Goal: Task Accomplishment & Management: Manage account settings

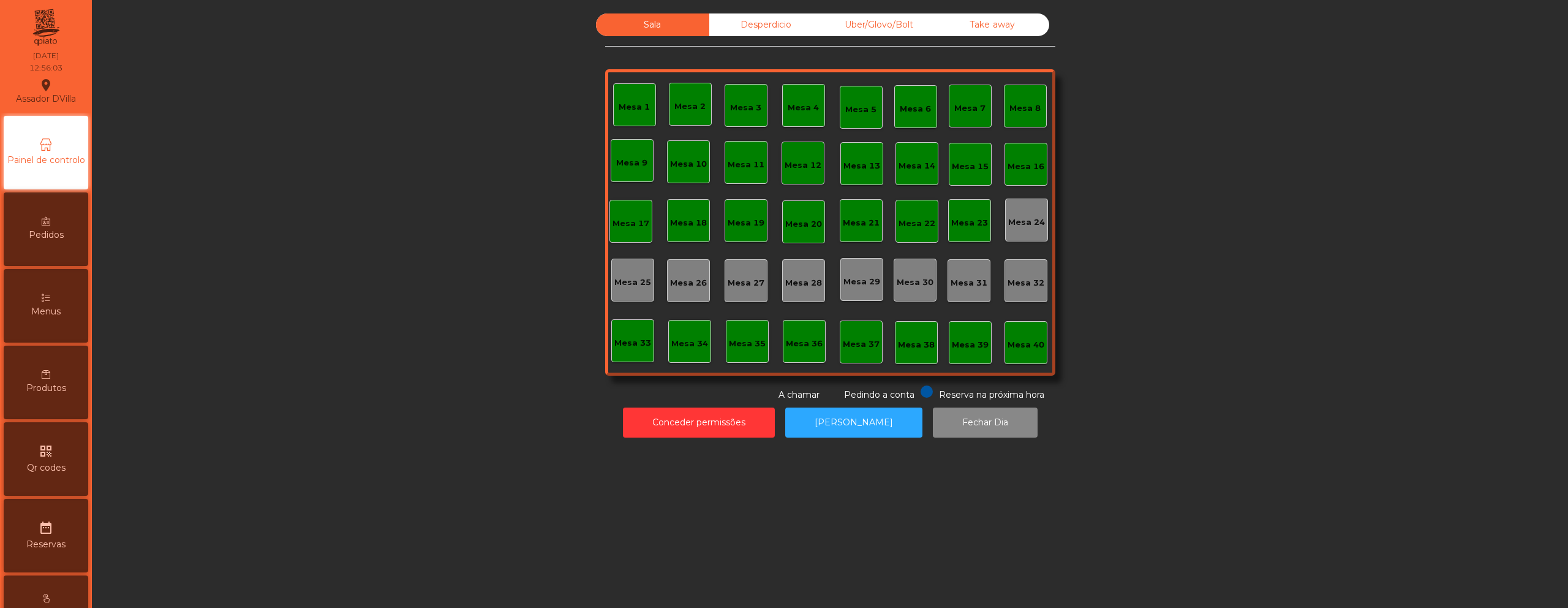
click at [67, 371] on div "Produtos" at bounding box center [46, 382] width 85 height 74
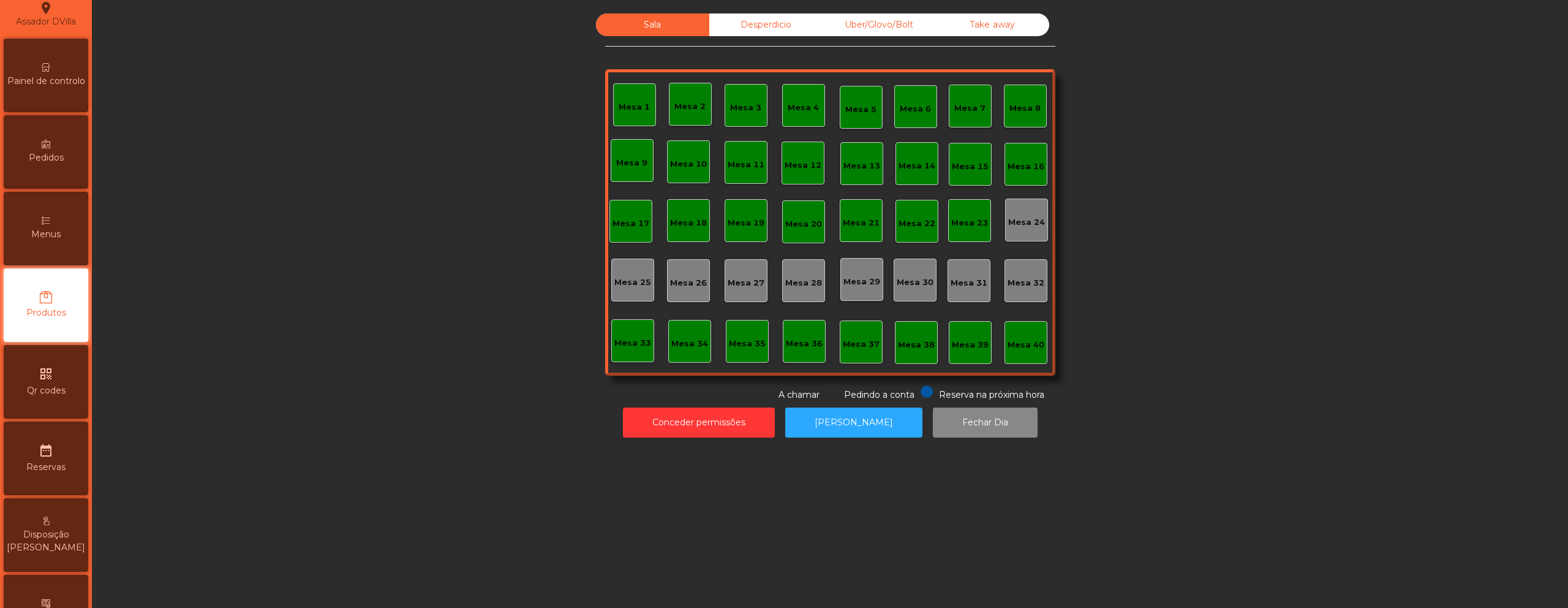
scroll to position [78, 0]
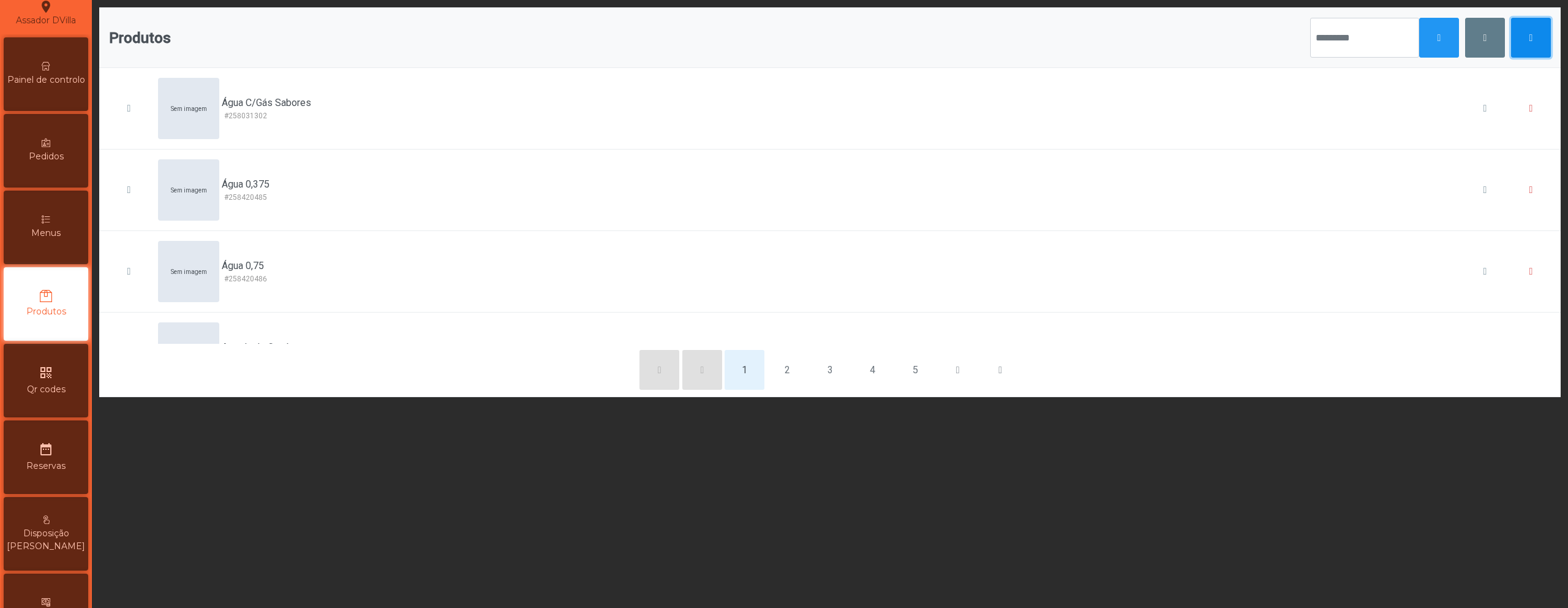
click at [1512, 48] on button "button" at bounding box center [1532, 38] width 40 height 40
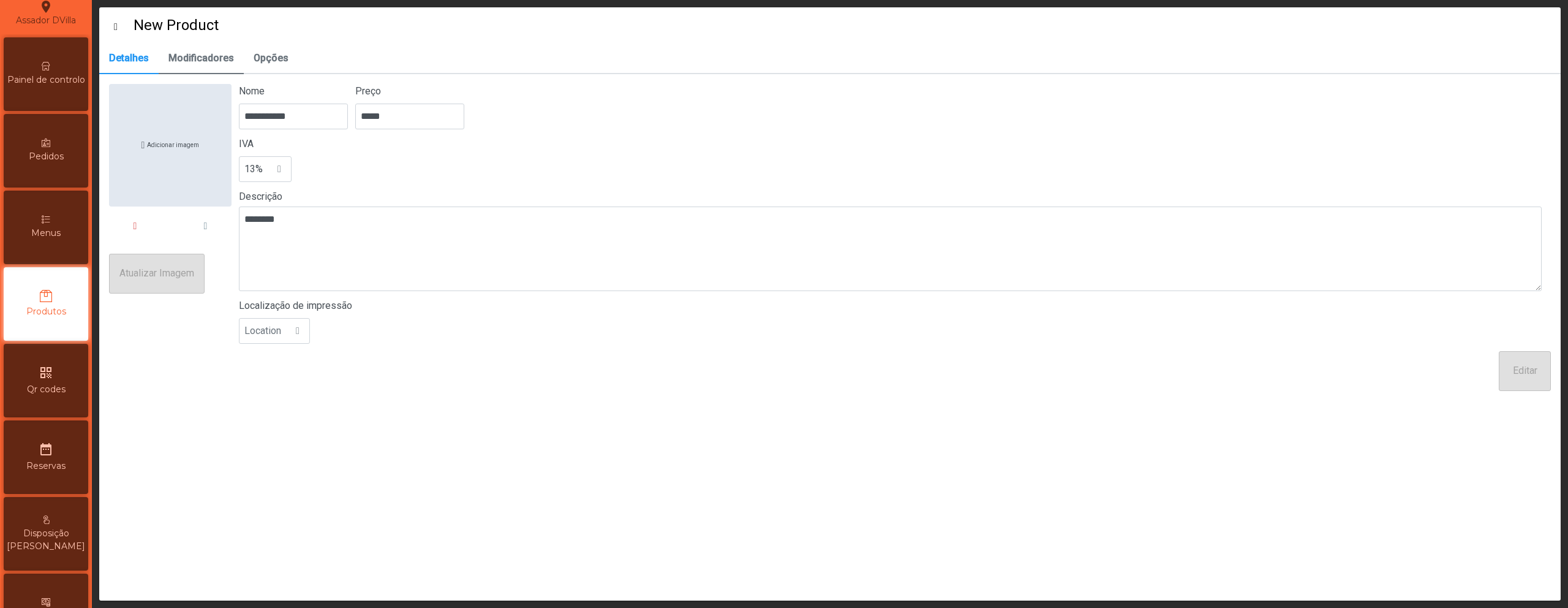
click at [206, 55] on span "Modificadores" at bounding box center [201, 59] width 66 height 10
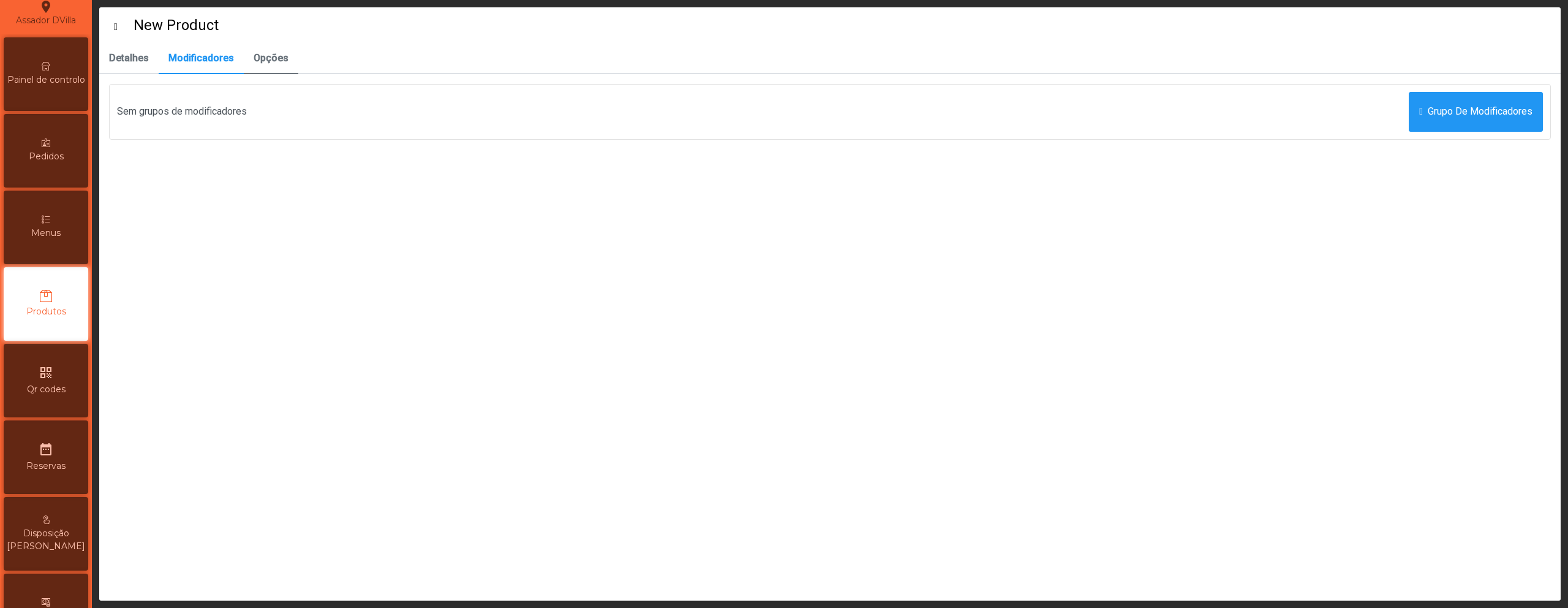
click at [264, 54] on span "Opções" at bounding box center [271, 59] width 35 height 10
click at [193, 55] on span "Modificadores" at bounding box center [201, 59] width 66 height 10
click at [154, 55] on link "Detalhes" at bounding box center [128, 59] width 59 height 31
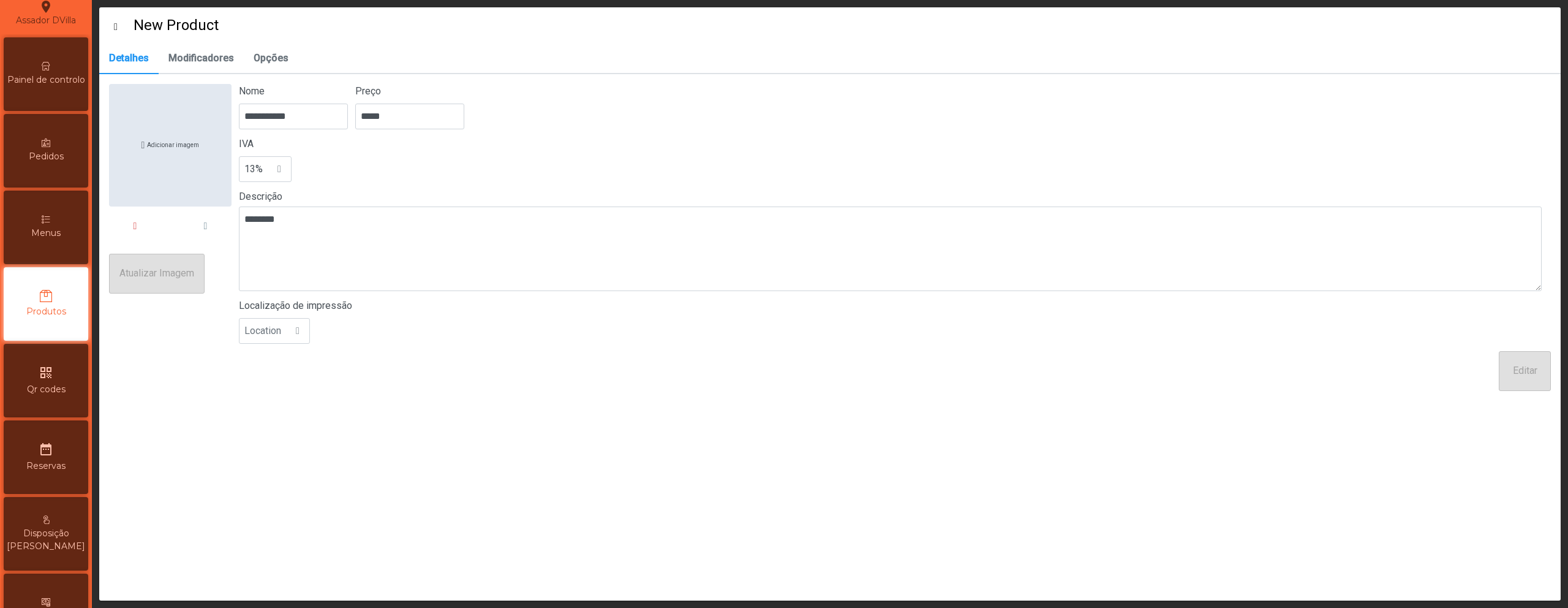
click at [118, 30] on icon at bounding box center [123, 27] width 19 height 10
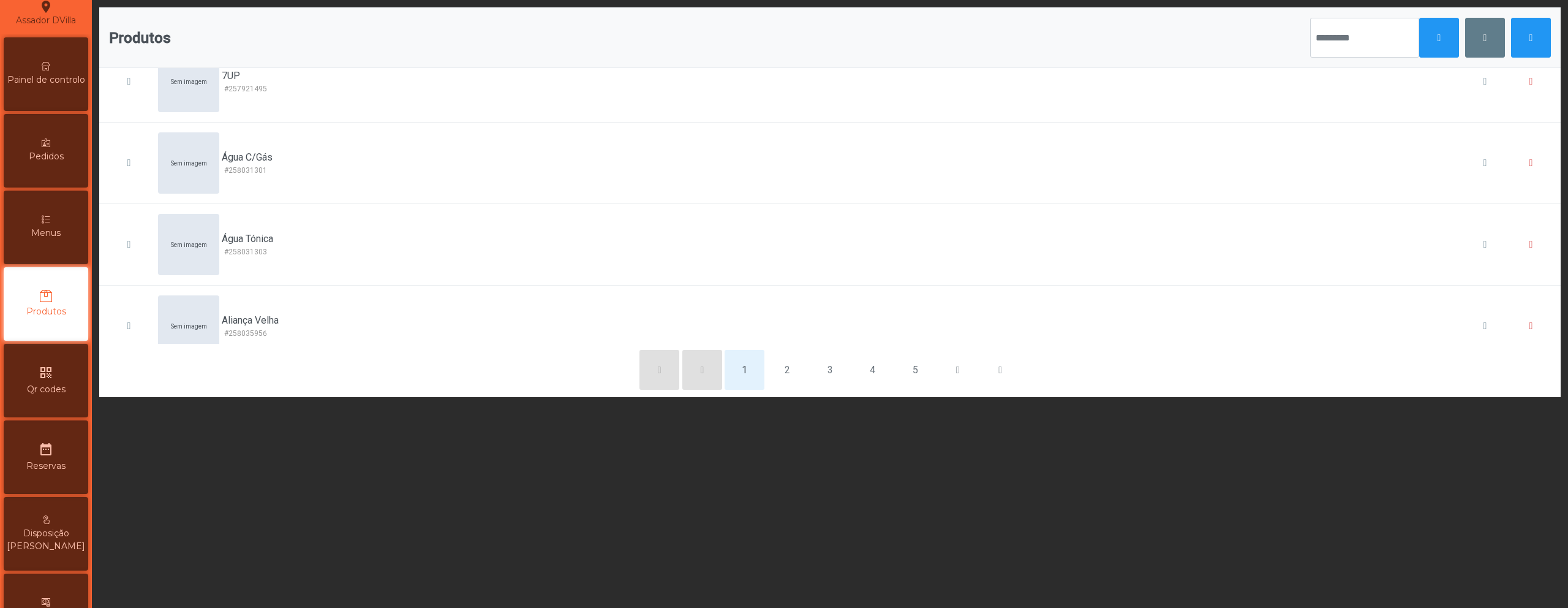
scroll to position [516, 0]
click at [1529, 41] on span "button" at bounding box center [1531, 38] width 4 height 10
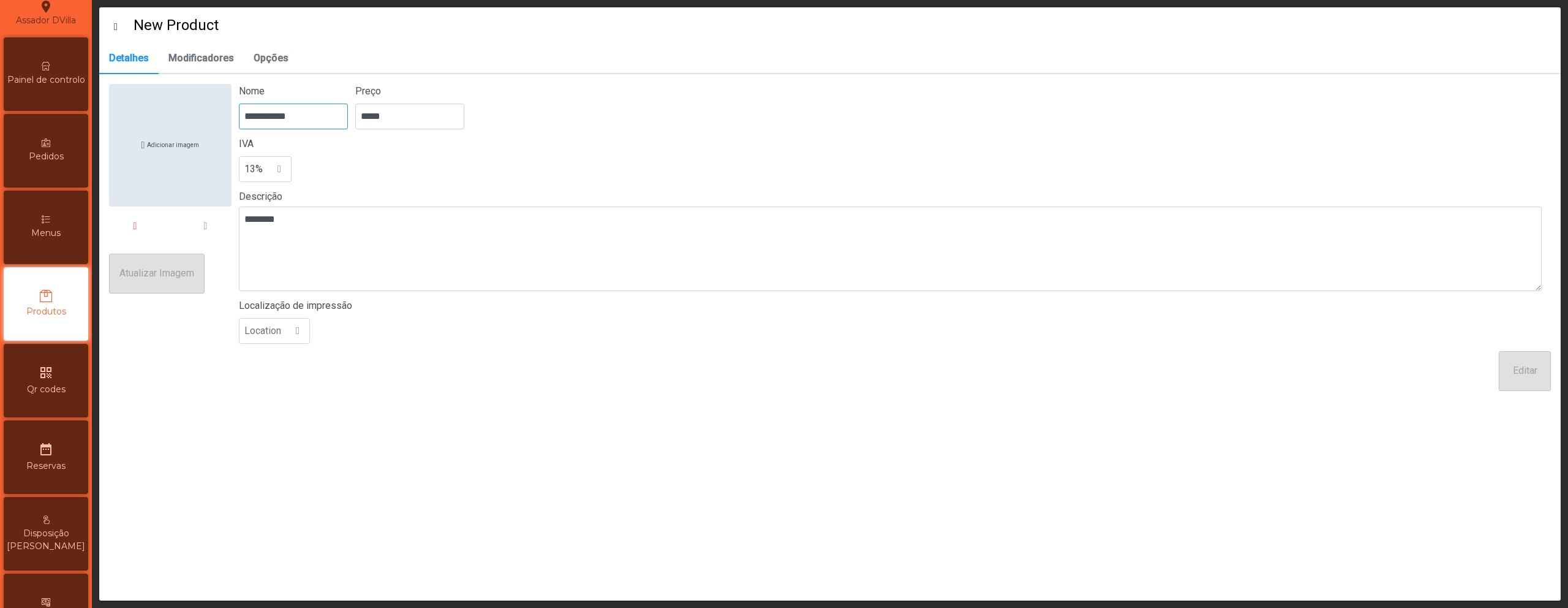
click at [330, 124] on input "**********" at bounding box center [293, 116] width 109 height 26
click at [329, 125] on input "**********" at bounding box center [293, 116] width 109 height 26
type input "****"
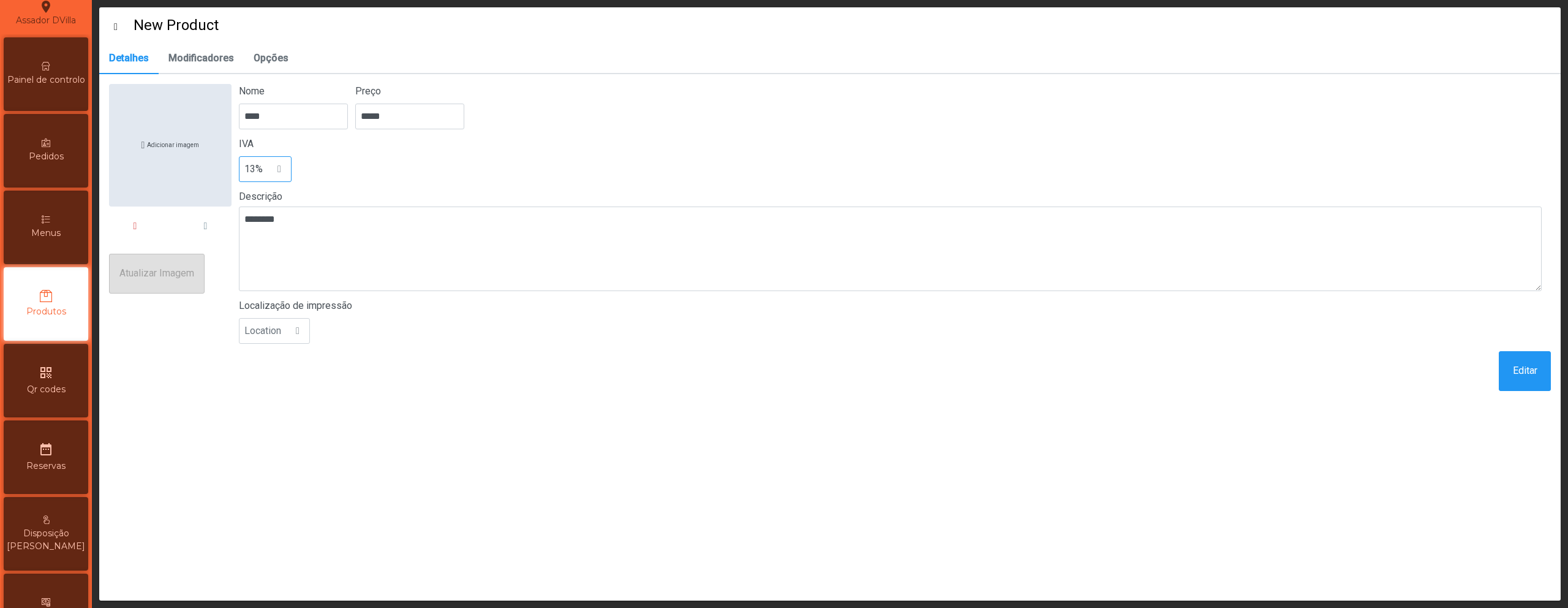
click at [263, 175] on span "13%" at bounding box center [254, 169] width 29 height 24
click at [260, 254] on li "6%" at bounding box center [265, 248] width 51 height 24
click at [292, 328] on div at bounding box center [297, 331] width 24 height 24
click at [315, 430] on span "WITHOUT_LOCATION" at bounding box center [296, 435] width 93 height 11
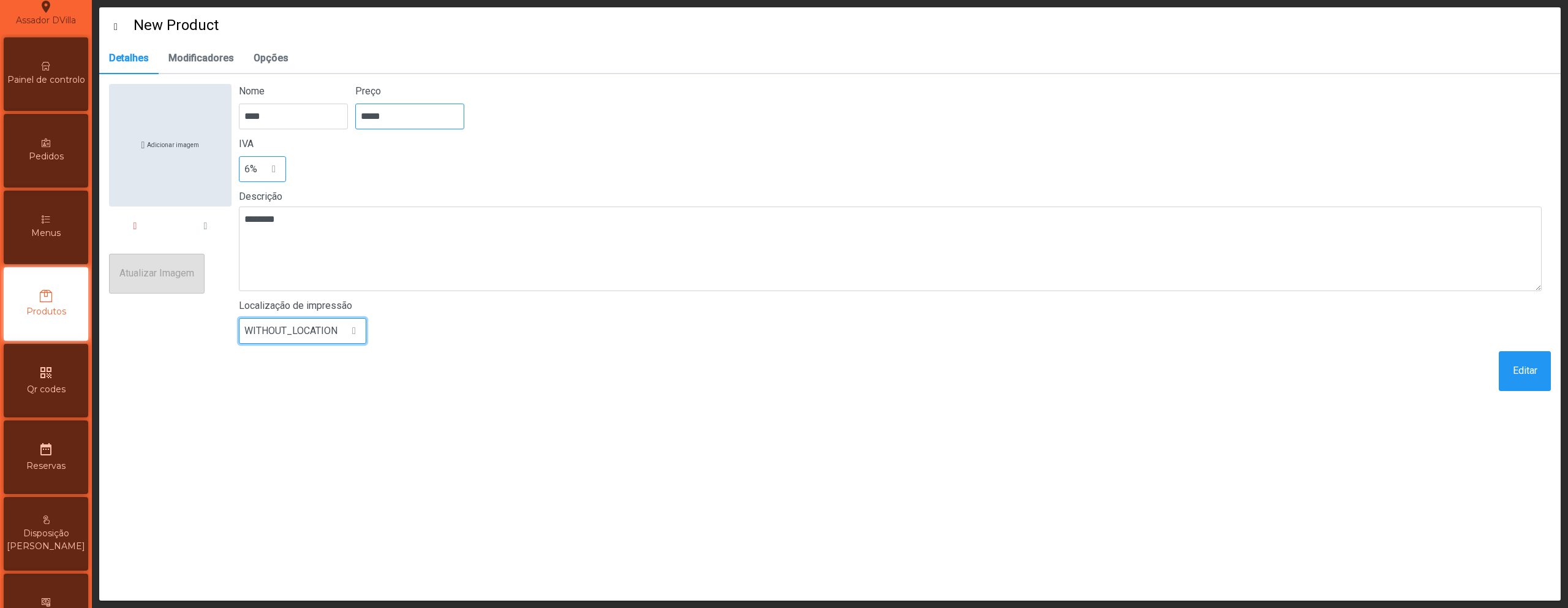
click at [390, 120] on input "*****" at bounding box center [409, 116] width 109 height 26
type input "*****"
click at [1532, 380] on button "Editar" at bounding box center [1524, 371] width 52 height 40
click at [61, 218] on div "Menus" at bounding box center [46, 227] width 85 height 74
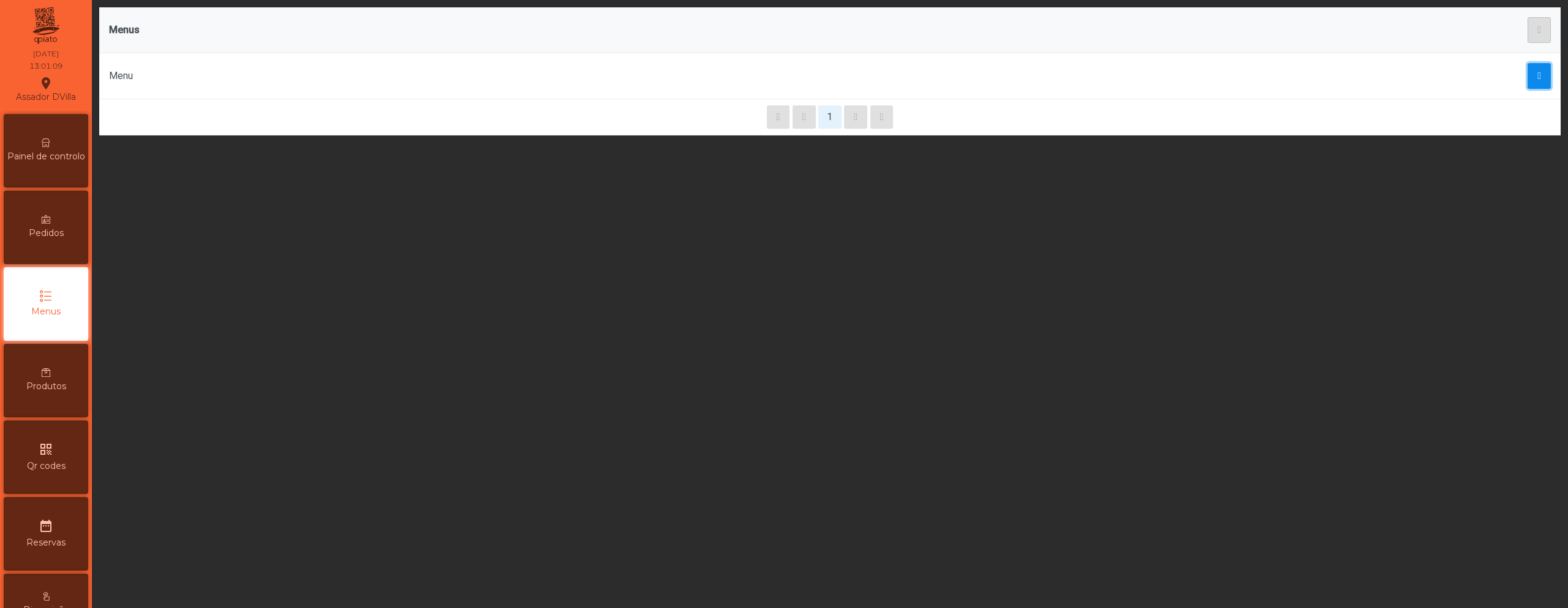
click at [1528, 78] on button "button" at bounding box center [1539, 76] width 24 height 26
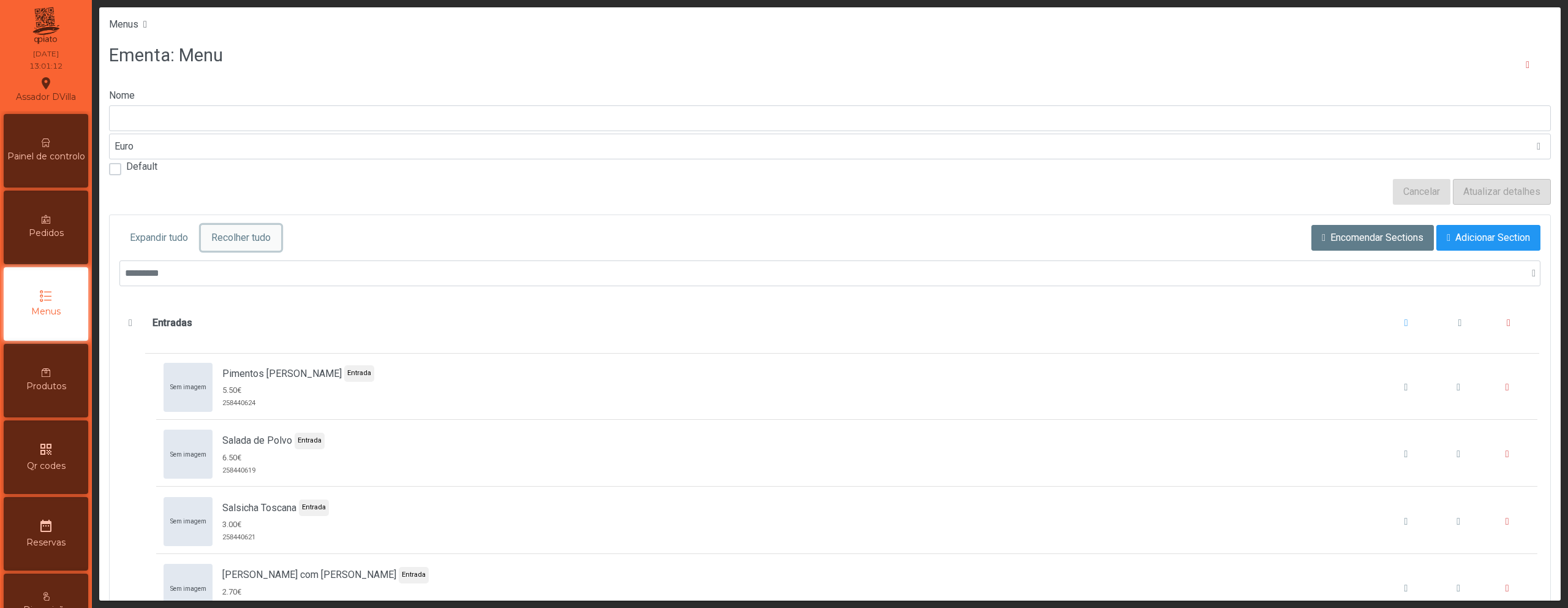
click at [239, 230] on span "Recolher tudo" at bounding box center [240, 238] width 59 height 15
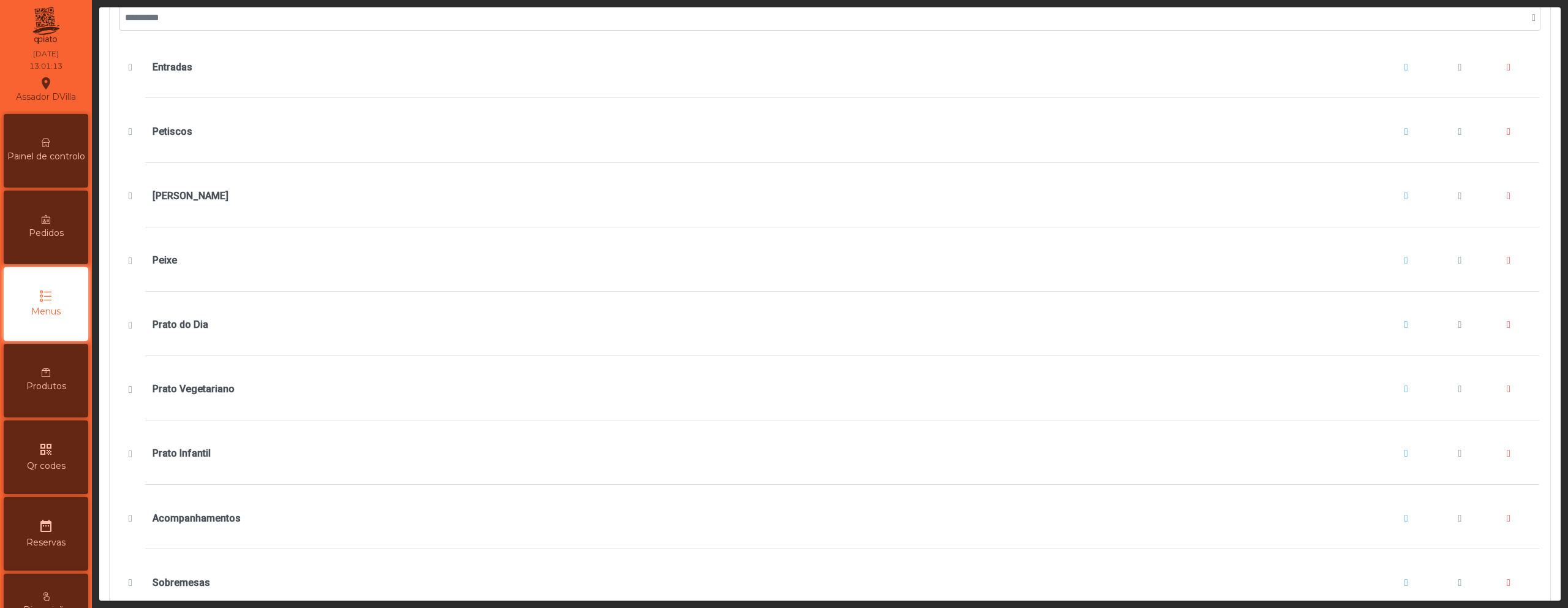
scroll to position [270, 0]
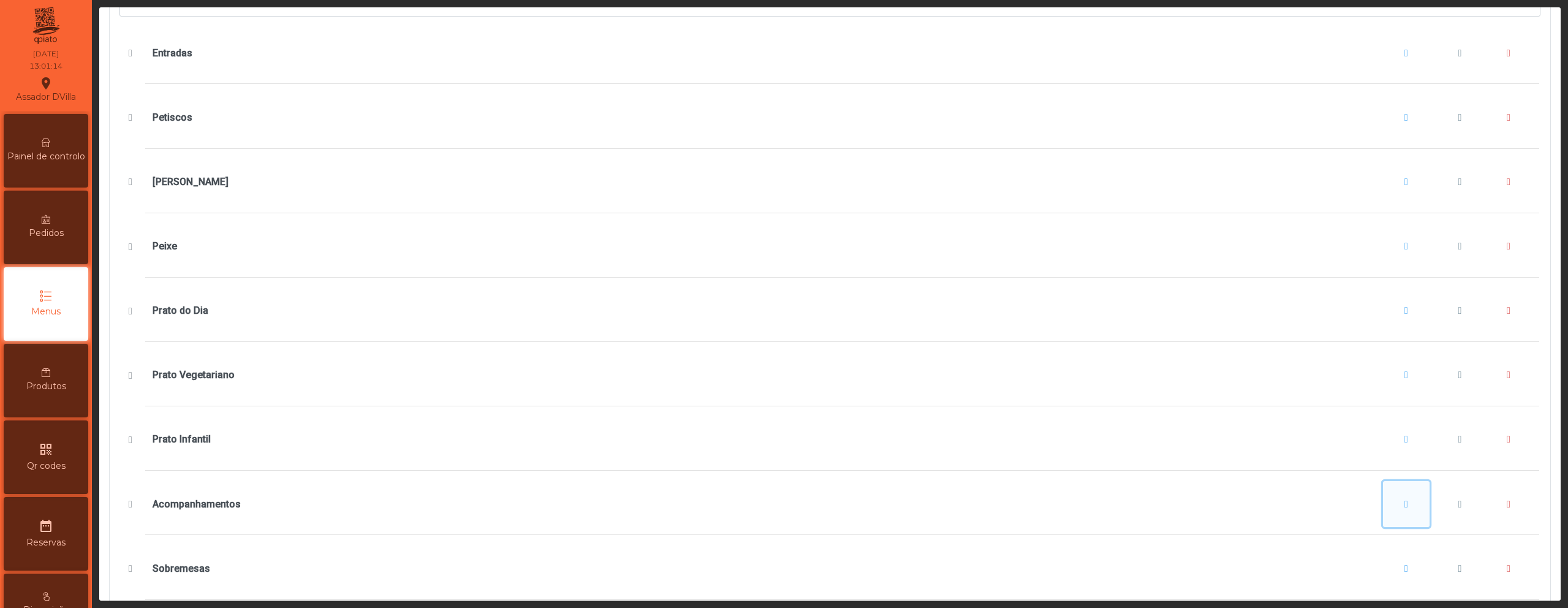
click at [1402, 508] on button "Acompanhamentos" at bounding box center [1406, 504] width 46 height 46
click at [1410, 550] on span "Adicionar item" at bounding box center [1425, 556] width 61 height 15
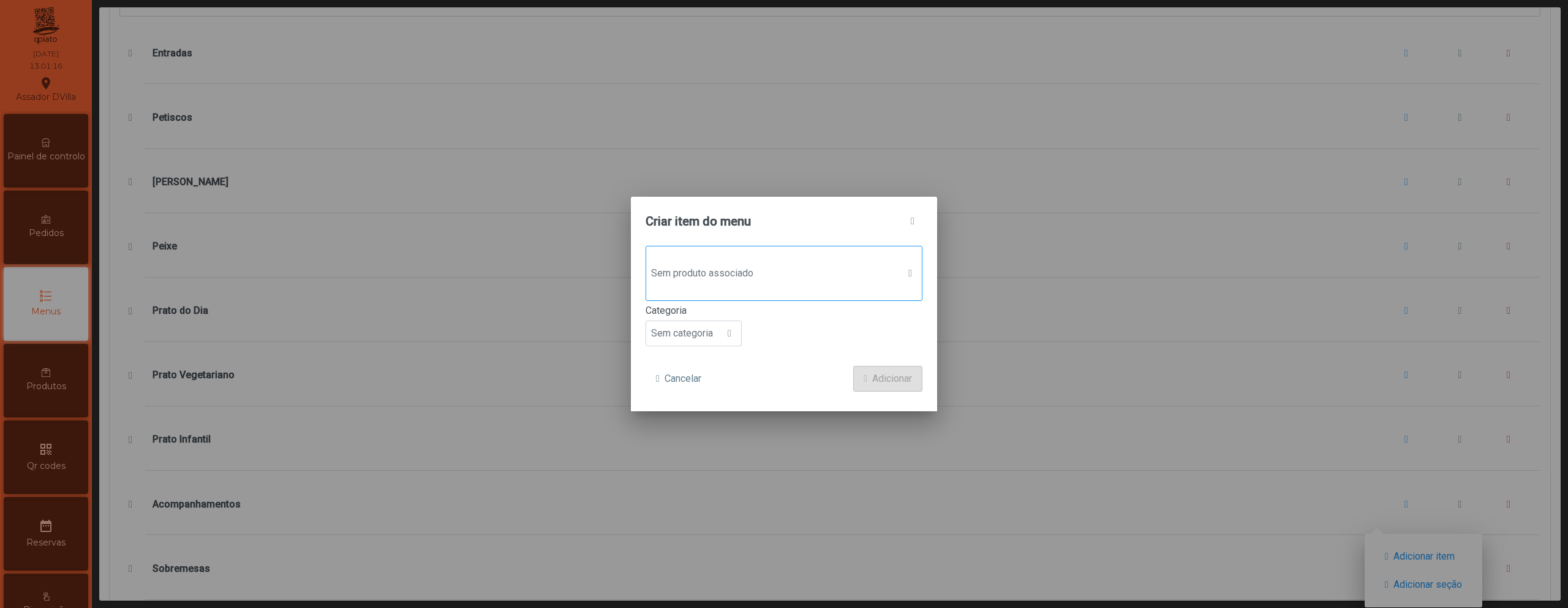
click at [751, 289] on div "Sem produto associado" at bounding box center [784, 273] width 277 height 55
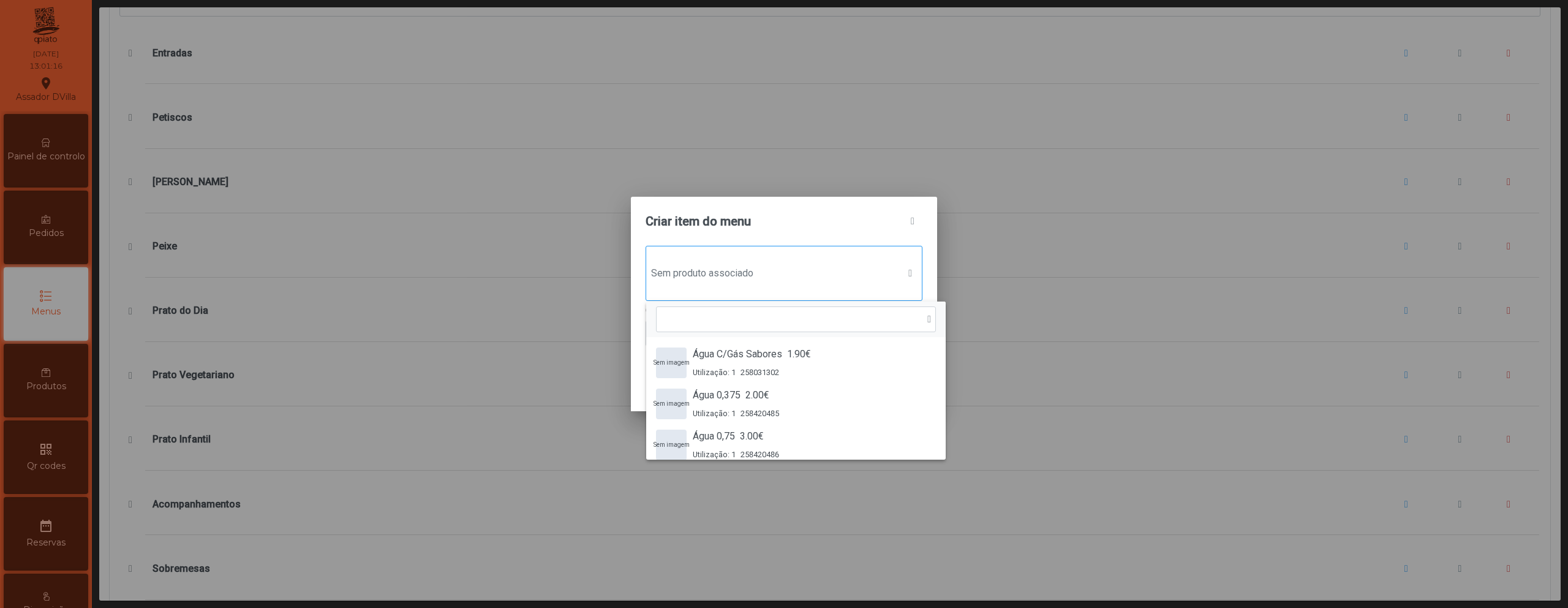
scroll to position [9, 59]
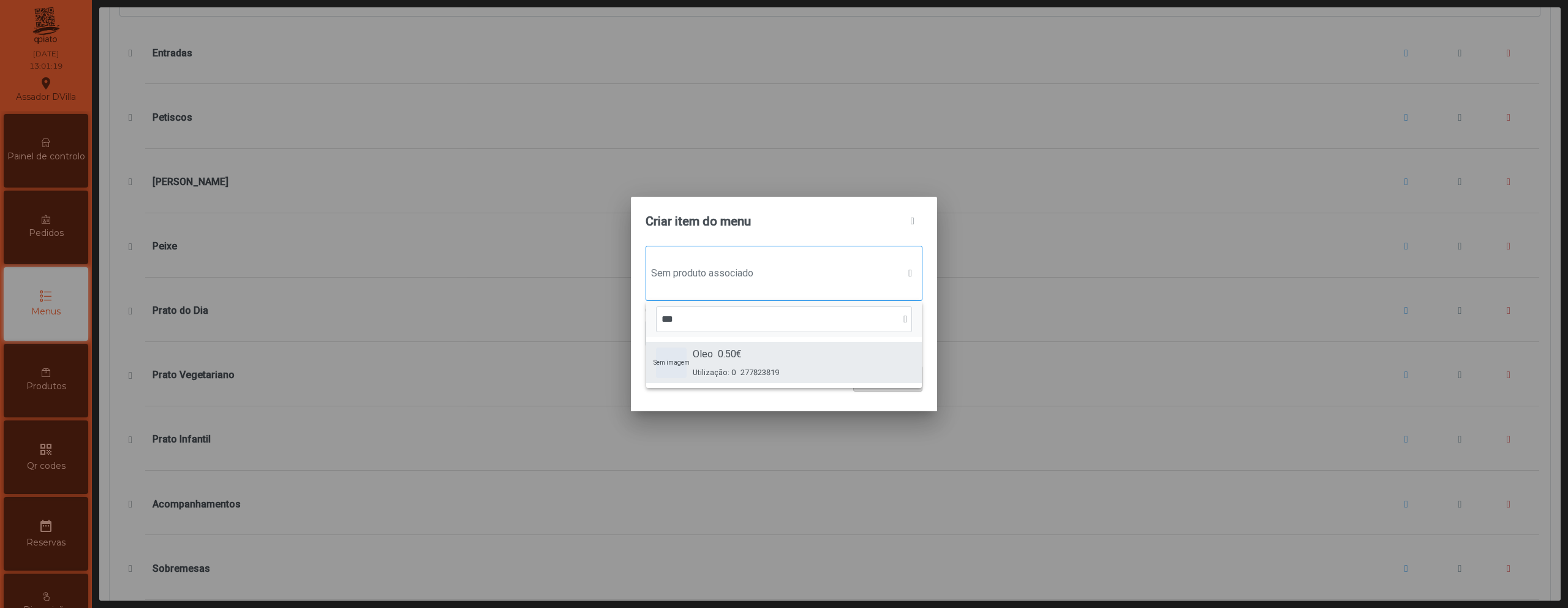
type input "***"
click at [735, 375] on span "Utilização: 0" at bounding box center [714, 373] width 43 height 11
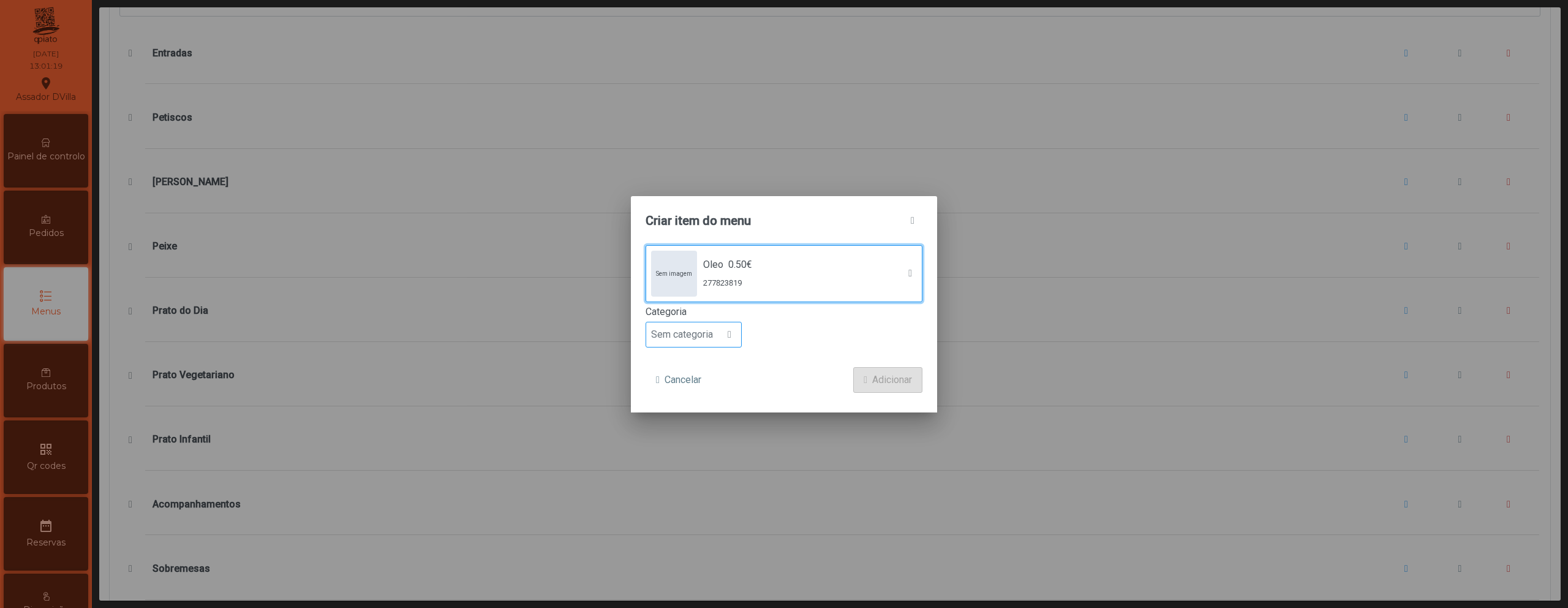
click at [696, 339] on span "Sem categoria" at bounding box center [682, 335] width 71 height 24
click at [688, 364] on span "Entrada" at bounding box center [672, 365] width 32 height 11
click at [900, 373] on span "Adicionar" at bounding box center [892, 380] width 40 height 15
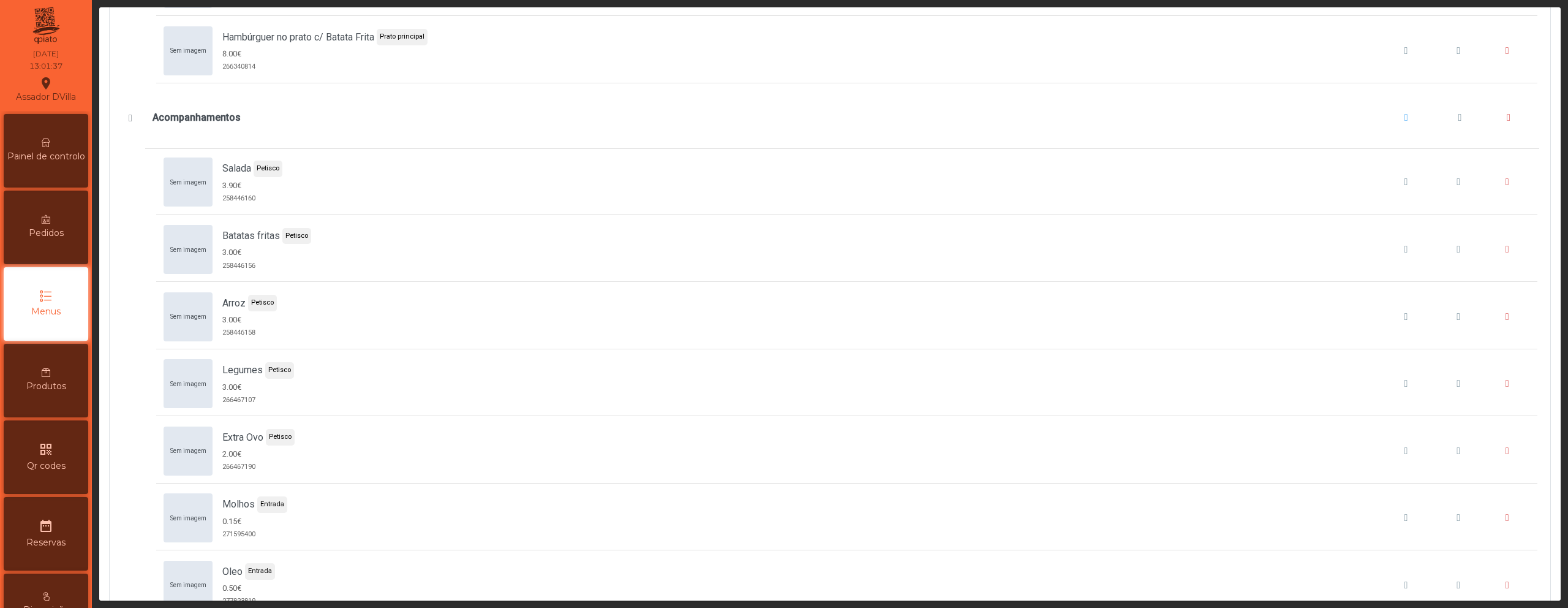
scroll to position [3787, 0]
